Goal: Information Seeking & Learning: Learn about a topic

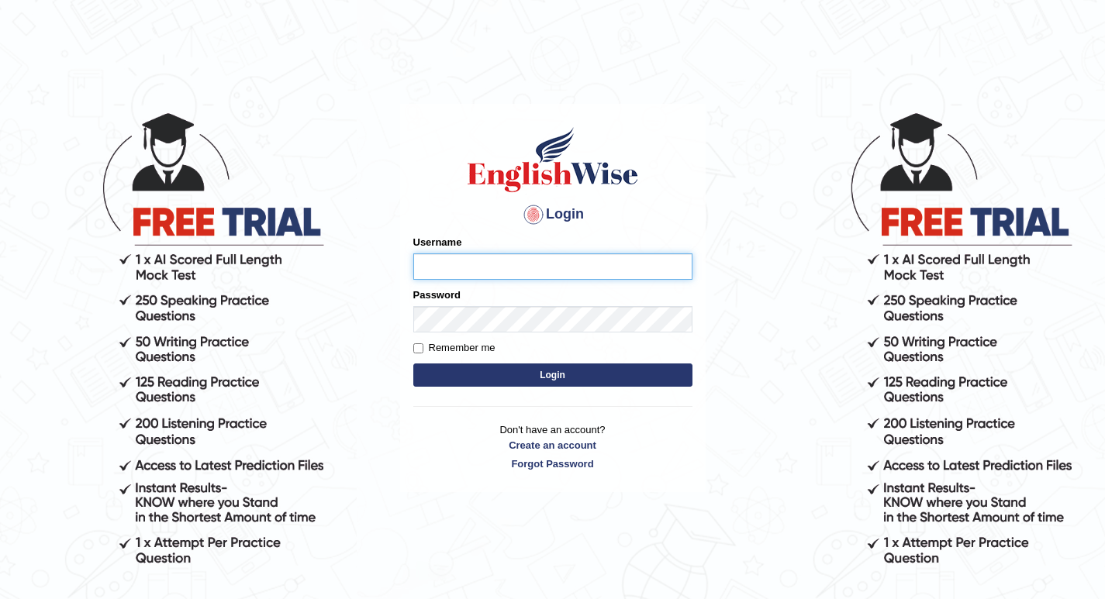
click at [439, 256] on input "Username" at bounding box center [552, 266] width 279 height 26
type input "razib_parramatta"
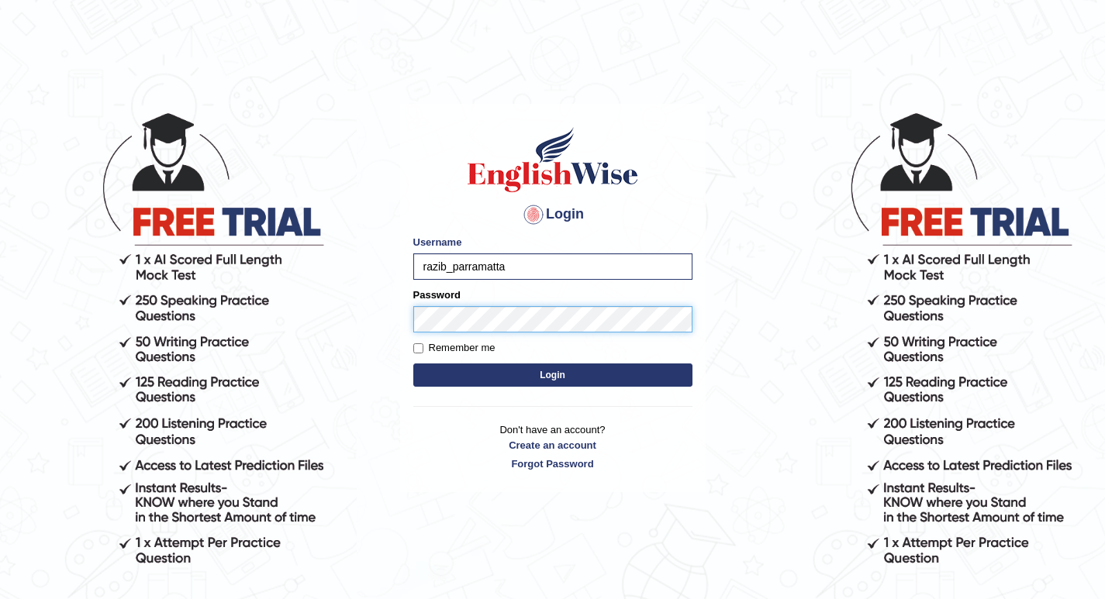
click at [413, 364] on button "Login" at bounding box center [552, 375] width 279 height 23
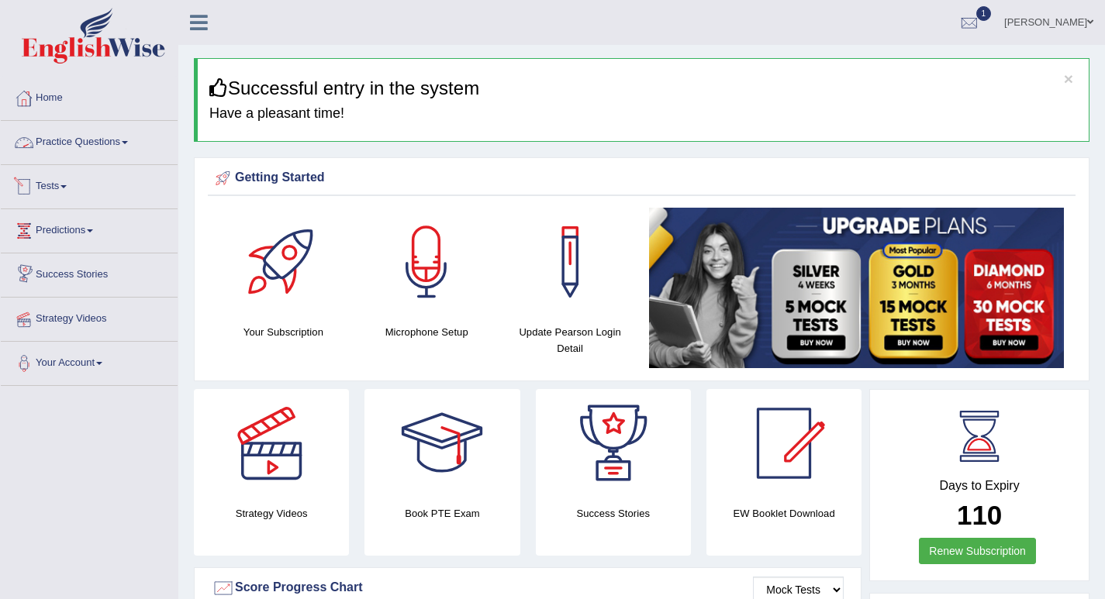
click at [119, 135] on link "Practice Questions" at bounding box center [89, 140] width 177 height 39
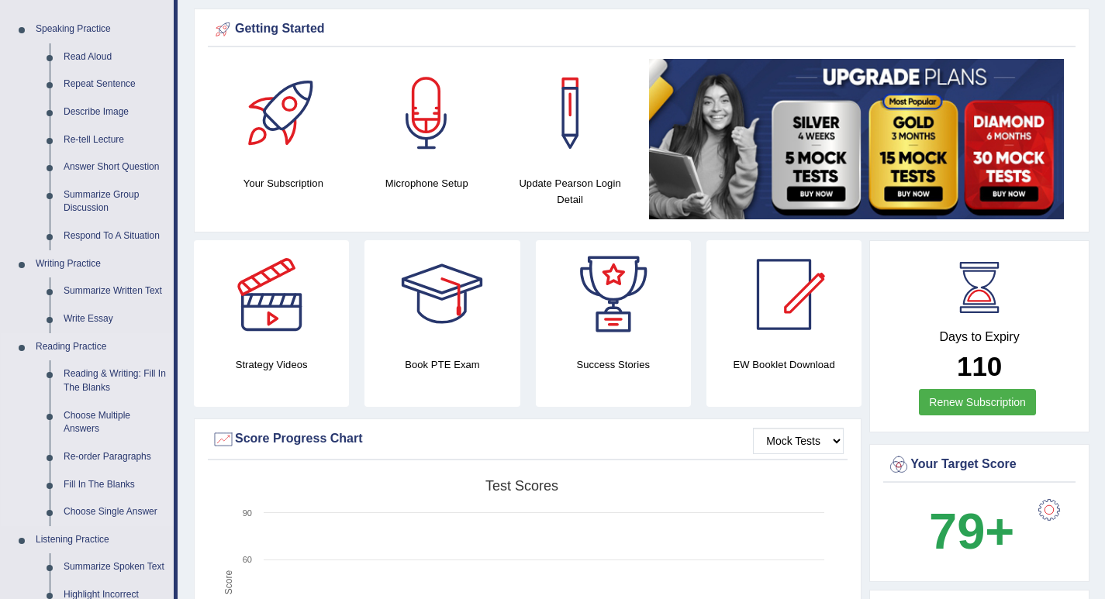
scroll to position [155, 0]
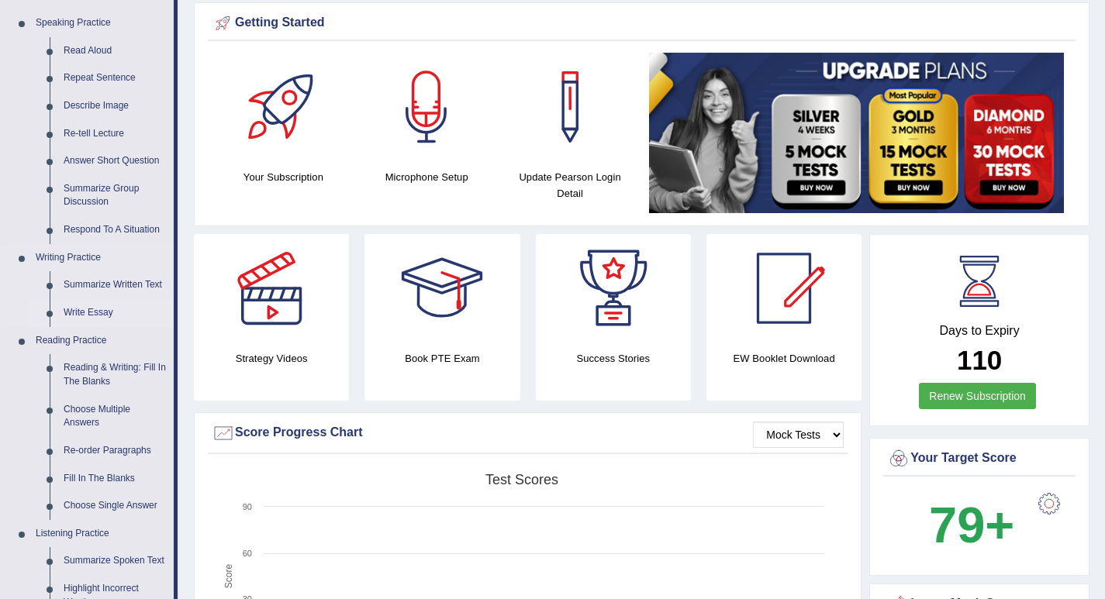
click at [101, 314] on link "Write Essay" at bounding box center [115, 313] width 117 height 28
